Goal: Task Accomplishment & Management: Use online tool/utility

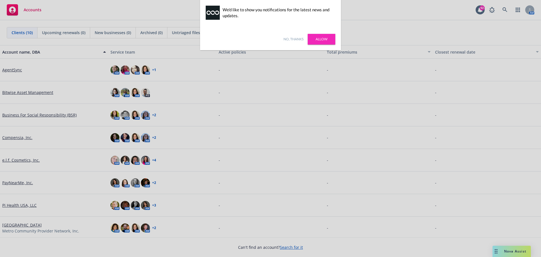
click at [321, 41] on link "Allow" at bounding box center [322, 39] width 28 height 11
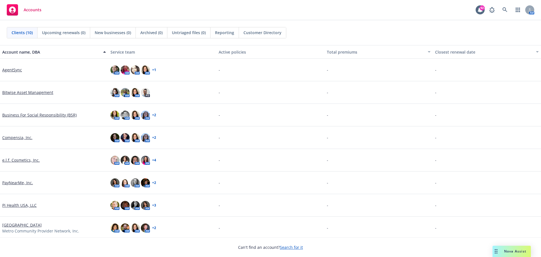
click at [510, 252] on span "Nova Assist" at bounding box center [516, 251] width 22 height 5
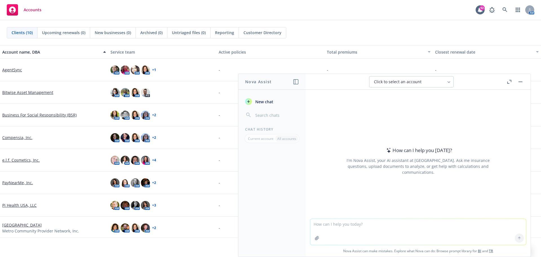
click at [417, 82] on span "Click to select an account" at bounding box center [398, 82] width 48 height 6
click at [296, 83] on icon "button" at bounding box center [296, 81] width 5 height 5
click at [316, 82] on icon "button" at bounding box center [316, 81] width 5 height 5
drag, startPoint x: 486, startPoint y: 81, endPoint x: 423, endPoint y: 66, distance: 64.9
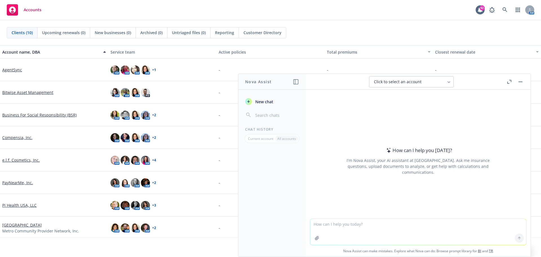
click at [423, 66] on body "Accounts 92 AM Clients (10) Upcoming renewals (0) New businesses (0) Archived (…" at bounding box center [270, 128] width 541 height 257
click at [362, 227] on textarea at bounding box center [419, 232] width 216 height 26
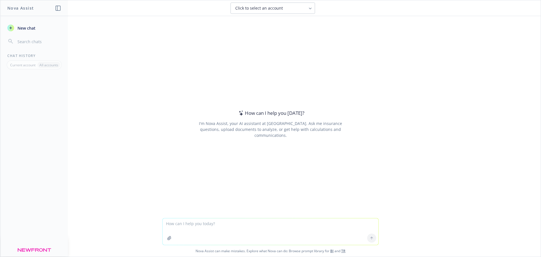
drag, startPoint x: 355, startPoint y: 1, endPoint x: 327, endPoint y: 67, distance: 71.8
click at [327, 67] on div "How can I help you today? I'm Nova Assist, your AI assistant at Newfront. Ask m…" at bounding box center [270, 123] width 217 height 161
drag, startPoint x: 461, startPoint y: 0, endPoint x: 406, endPoint y: 27, distance: 60.8
click at [406, 27] on div "How can I help you today? I'm Nova Assist, your AI assistant at Newfront. Ask m…" at bounding box center [270, 117] width 541 height 202
